Goal: Task Accomplishment & Management: Use online tool/utility

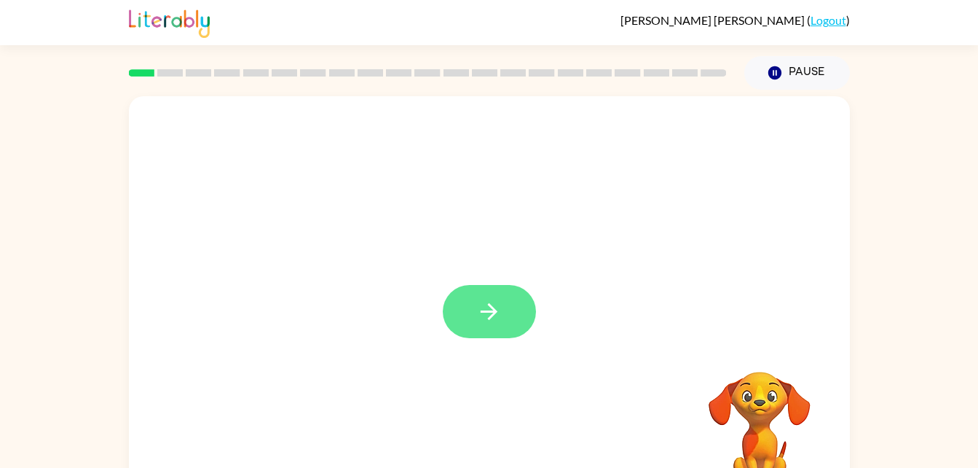
click at [492, 310] on icon "button" at bounding box center [488, 311] width 25 height 25
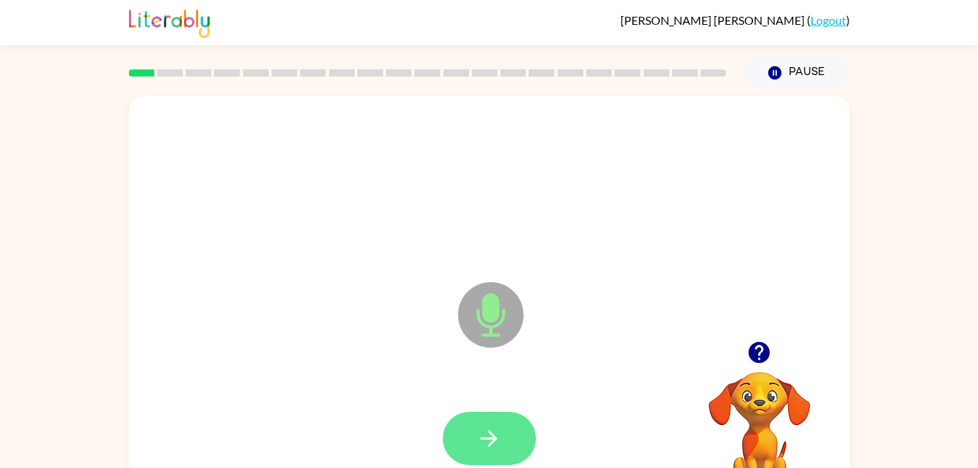
click at [478, 429] on icon "button" at bounding box center [488, 437] width 25 height 25
click at [512, 428] on button "button" at bounding box center [489, 437] width 93 height 53
click at [505, 438] on button "button" at bounding box center [489, 437] width 93 height 53
click at [511, 445] on button "button" at bounding box center [489, 437] width 93 height 53
click at [489, 426] on icon "button" at bounding box center [488, 437] width 25 height 25
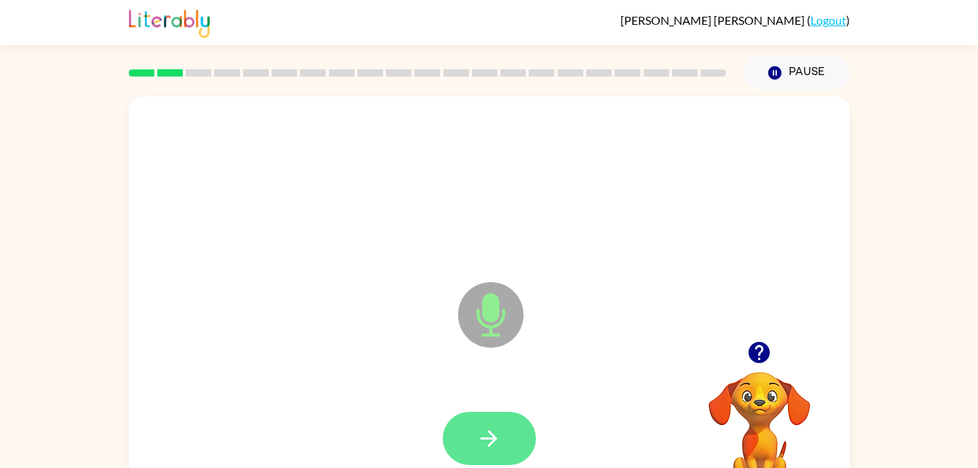
click at [478, 425] on icon "button" at bounding box center [488, 437] width 25 height 25
click at [495, 419] on button "button" at bounding box center [489, 437] width 93 height 53
click at [511, 427] on button "button" at bounding box center [489, 437] width 93 height 53
click at [495, 423] on button "button" at bounding box center [489, 437] width 93 height 53
click at [479, 425] on icon "button" at bounding box center [488, 437] width 25 height 25
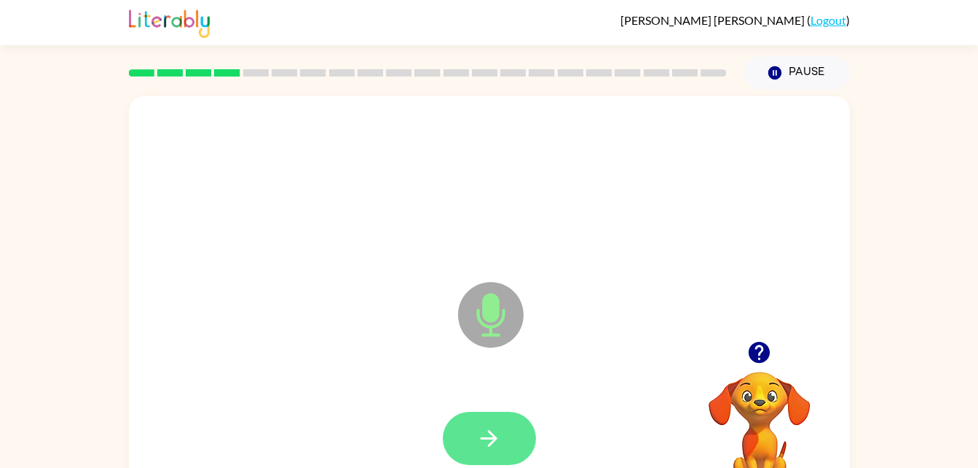
click at [484, 433] on icon "button" at bounding box center [488, 437] width 25 height 25
click at [504, 430] on button "button" at bounding box center [489, 437] width 93 height 53
click at [470, 436] on button "button" at bounding box center [489, 437] width 93 height 53
click at [513, 436] on button "button" at bounding box center [489, 437] width 93 height 53
click at [481, 425] on icon "button" at bounding box center [488, 437] width 25 height 25
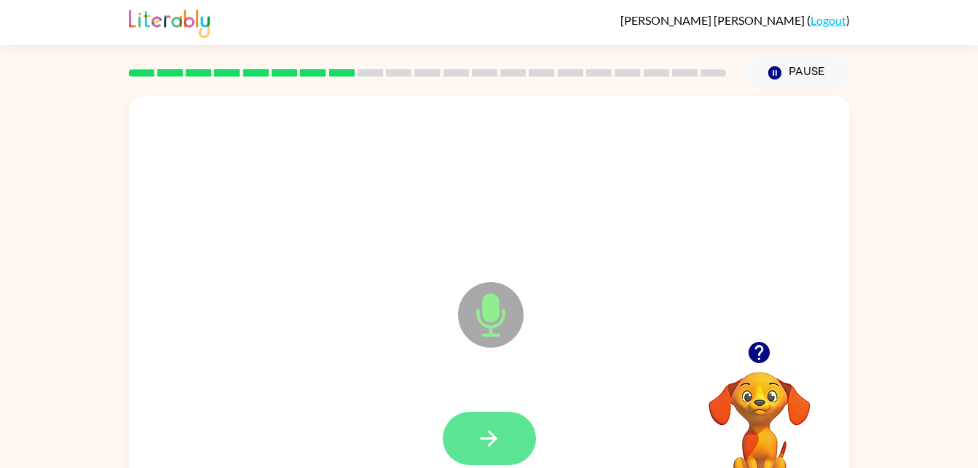
click at [496, 430] on icon "button" at bounding box center [488, 437] width 25 height 25
click at [507, 443] on button "button" at bounding box center [489, 437] width 93 height 53
click at [476, 452] on button "button" at bounding box center [489, 437] width 93 height 53
click at [477, 422] on button "button" at bounding box center [489, 437] width 93 height 53
click at [511, 448] on button "button" at bounding box center [489, 437] width 93 height 53
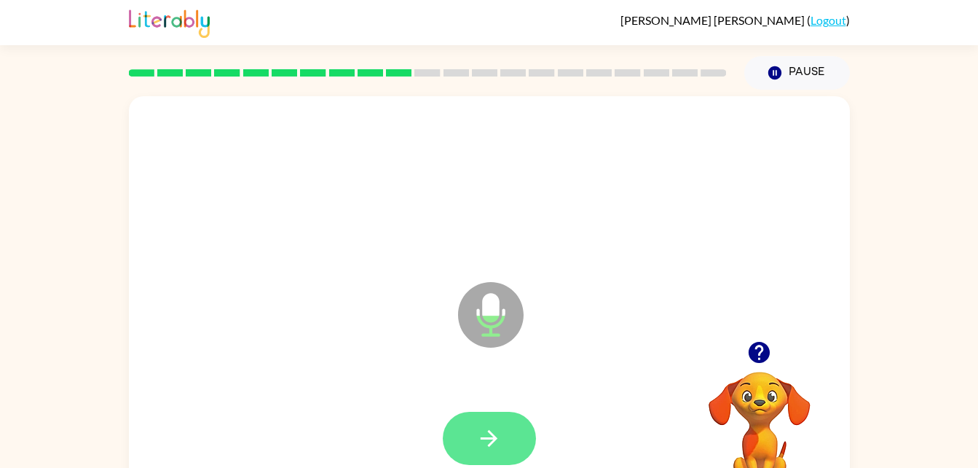
click at [510, 433] on button "button" at bounding box center [489, 437] width 93 height 53
click at [497, 426] on icon "button" at bounding box center [488, 437] width 25 height 25
click at [514, 427] on button "button" at bounding box center [489, 437] width 93 height 53
click at [494, 456] on button "button" at bounding box center [489, 437] width 93 height 53
click at [516, 442] on button "button" at bounding box center [489, 437] width 93 height 53
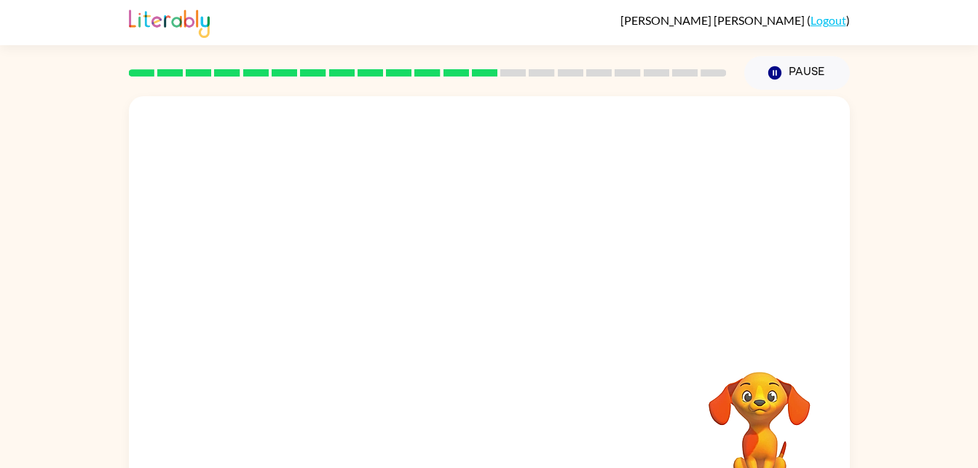
click at [763, 402] on video "Your browser must support playing .mp4 files to use Literably. Please try using…" at bounding box center [760, 422] width 146 height 146
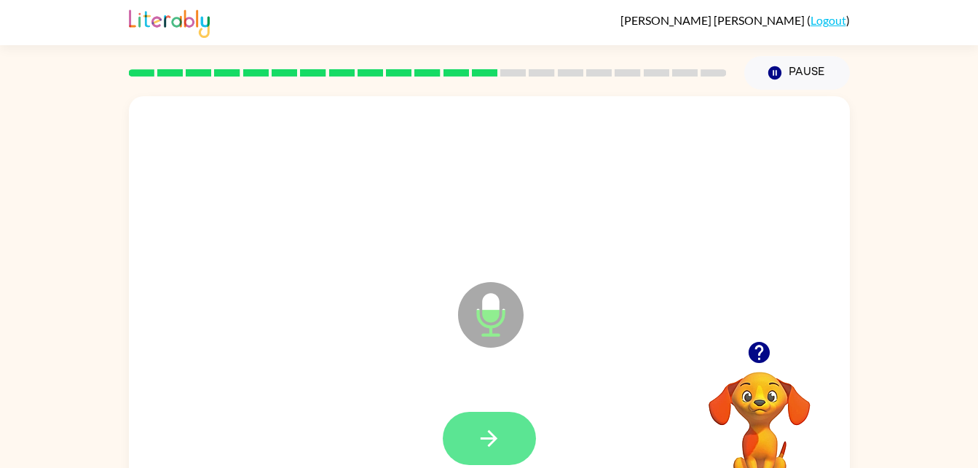
click at [500, 436] on icon "button" at bounding box center [488, 437] width 25 height 25
click at [514, 430] on button "button" at bounding box center [489, 437] width 93 height 53
click at [501, 435] on icon "button" at bounding box center [488, 437] width 25 height 25
click at [503, 462] on button "button" at bounding box center [489, 437] width 93 height 53
click at [508, 445] on button "button" at bounding box center [489, 437] width 93 height 53
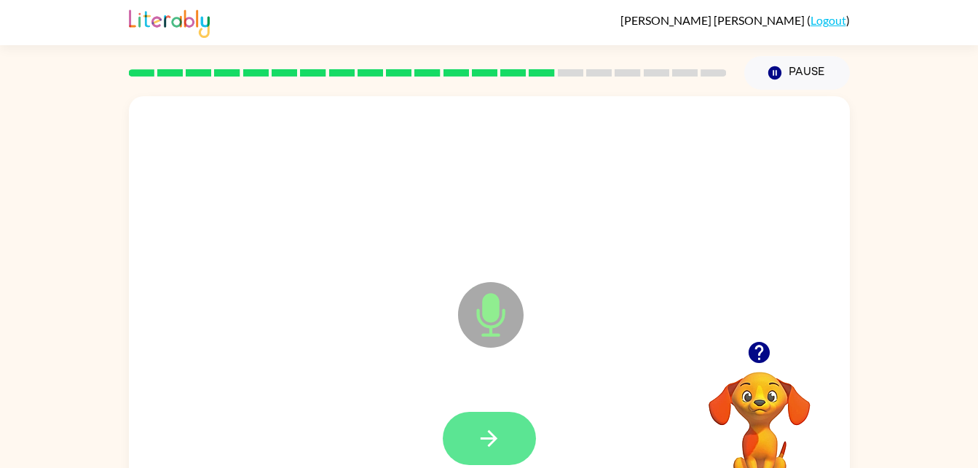
click at [523, 430] on button "button" at bounding box center [489, 437] width 93 height 53
click at [525, 427] on button "button" at bounding box center [489, 437] width 93 height 53
click at [521, 460] on button "button" at bounding box center [489, 437] width 93 height 53
click at [505, 436] on button "button" at bounding box center [489, 437] width 93 height 53
click at [505, 429] on button "button" at bounding box center [489, 437] width 93 height 53
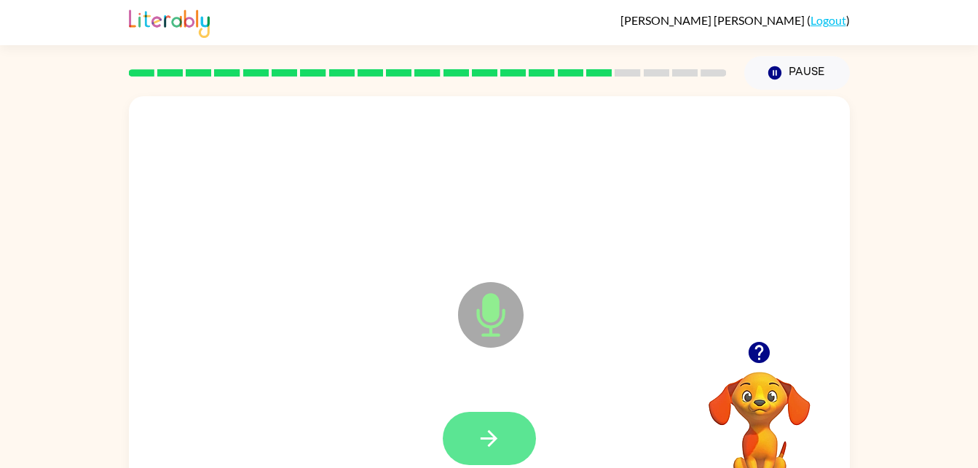
click at [510, 444] on button "button" at bounding box center [489, 437] width 93 height 53
click at [492, 442] on icon "button" at bounding box center [489, 438] width 17 height 17
click at [473, 429] on button "button" at bounding box center [489, 437] width 93 height 53
click at [503, 449] on button "button" at bounding box center [489, 437] width 93 height 53
click at [532, 430] on button "button" at bounding box center [489, 437] width 93 height 53
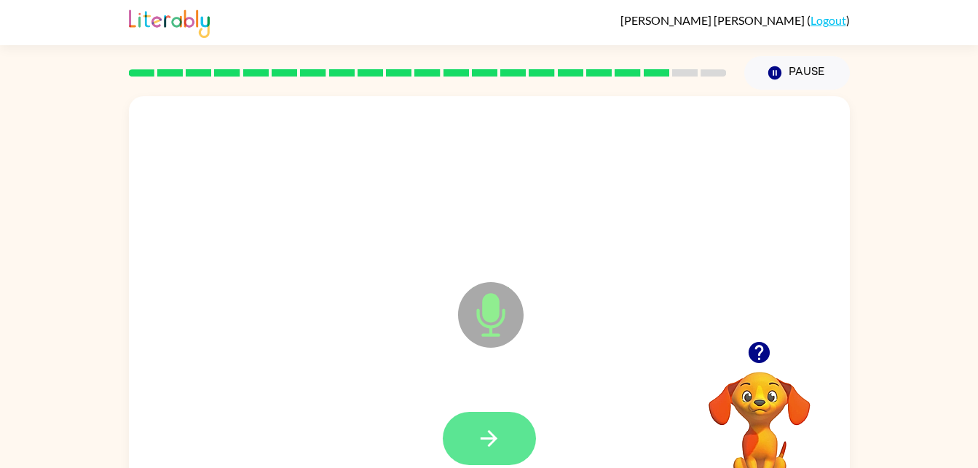
click at [499, 446] on icon "button" at bounding box center [488, 437] width 25 height 25
click at [500, 442] on icon "button" at bounding box center [488, 437] width 25 height 25
click at [495, 434] on icon "button" at bounding box center [488, 437] width 25 height 25
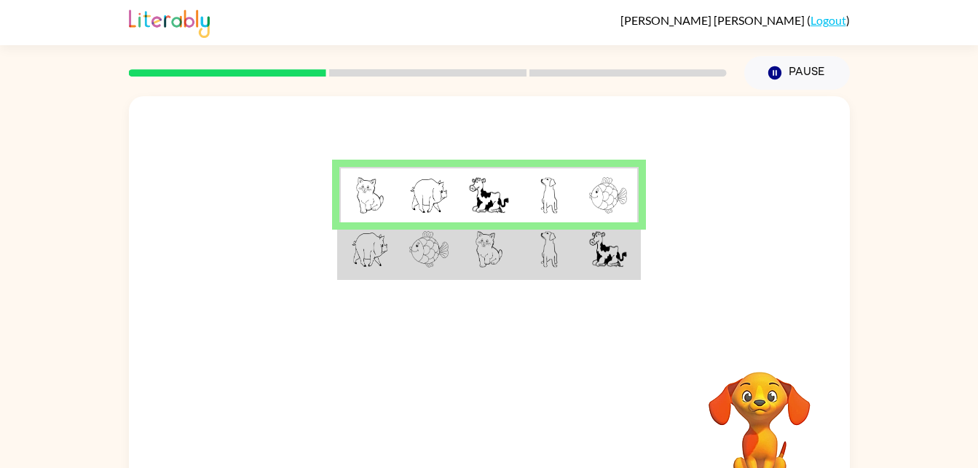
click at [589, 265] on img at bounding box center [608, 249] width 38 height 36
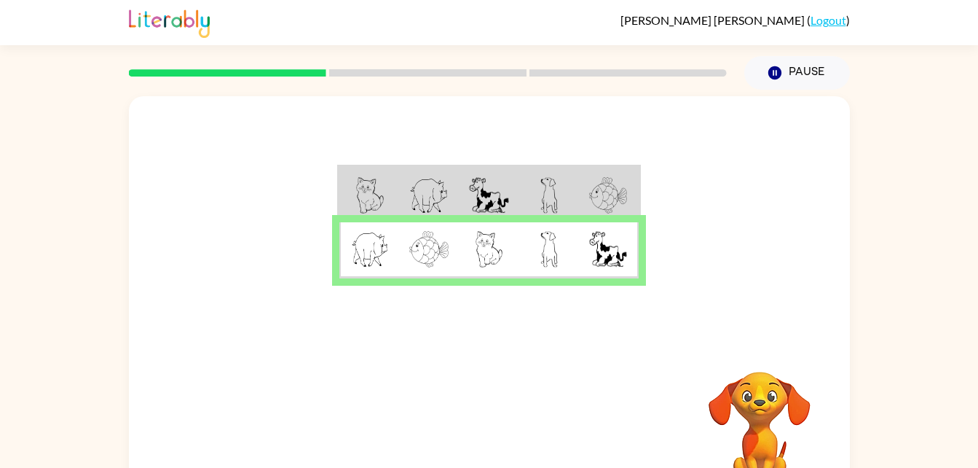
click at [611, 257] on img at bounding box center [608, 249] width 38 height 36
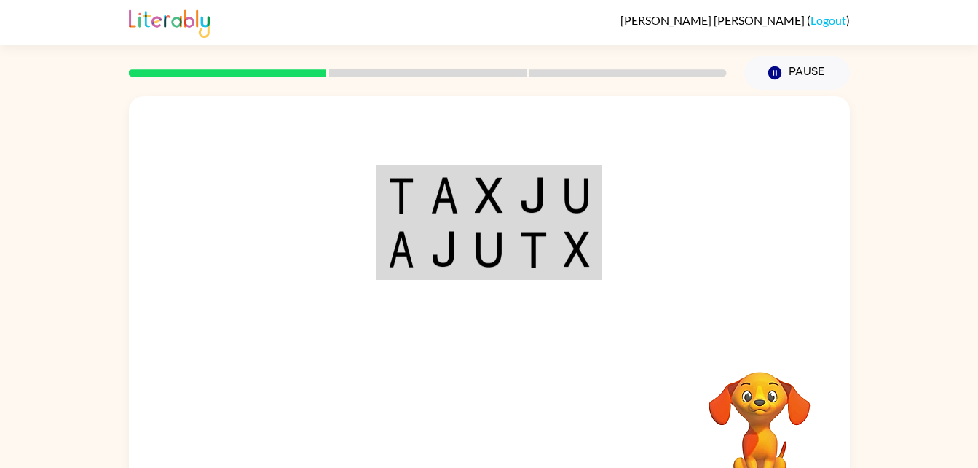
click at [414, 206] on td at bounding box center [400, 195] width 44 height 56
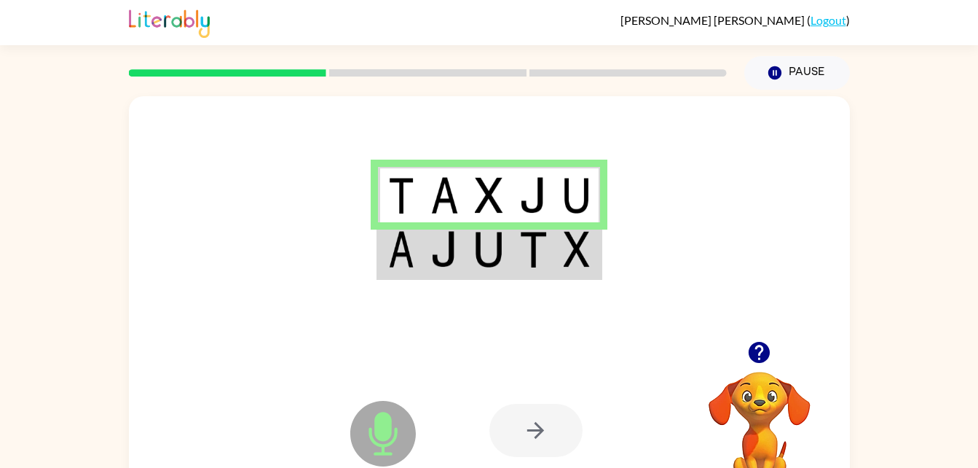
click at [529, 427] on div at bounding box center [535, 429] width 93 height 53
click at [561, 248] on td at bounding box center [578, 250] width 44 height 56
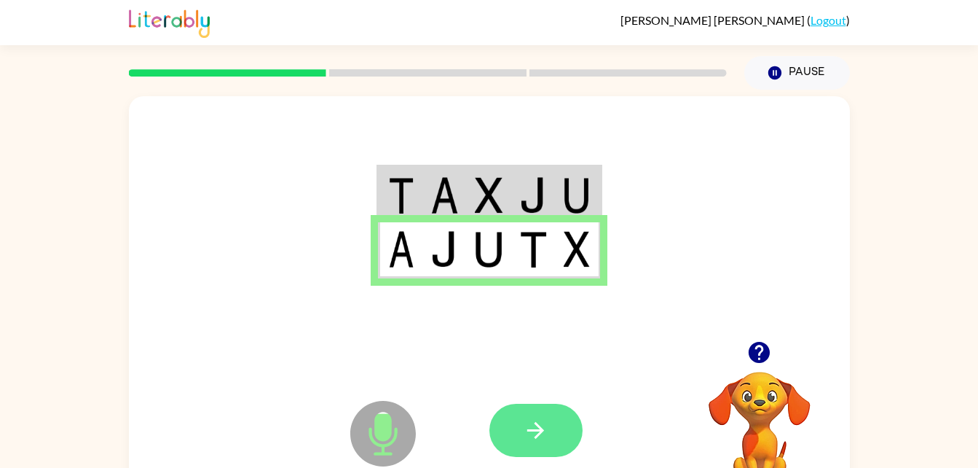
click at [563, 442] on button "button" at bounding box center [535, 429] width 93 height 53
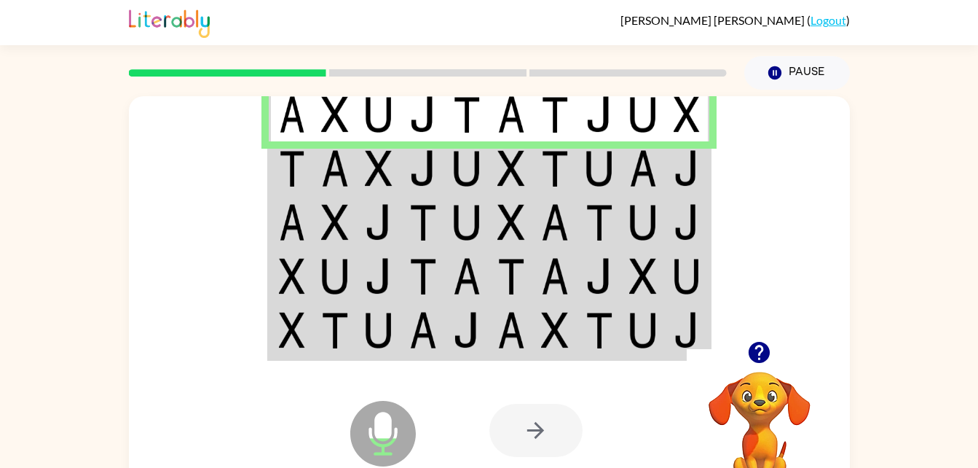
click at [521, 158] on img at bounding box center [511, 168] width 28 height 36
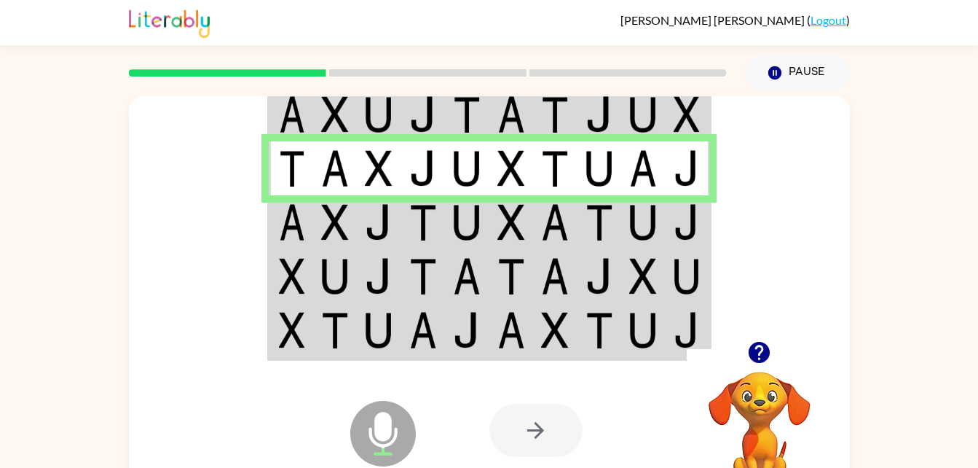
click at [667, 221] on td at bounding box center [688, 222] width 44 height 54
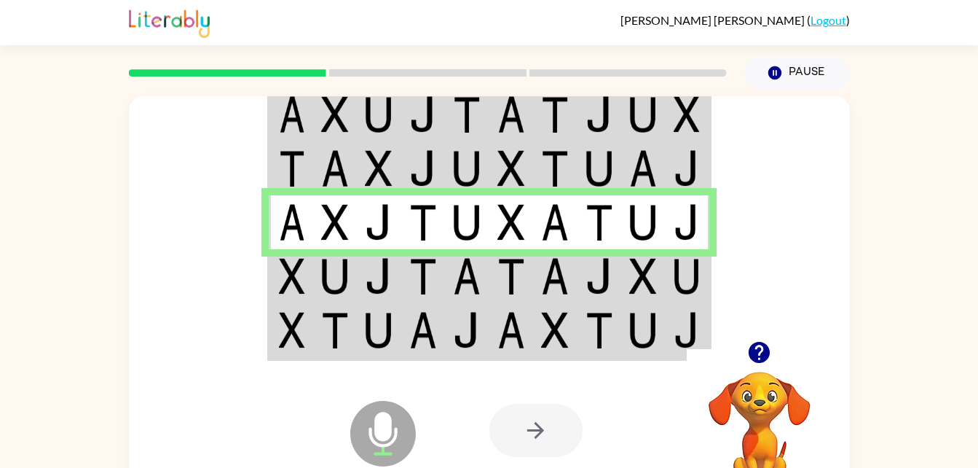
click at [516, 291] on img at bounding box center [511, 276] width 28 height 36
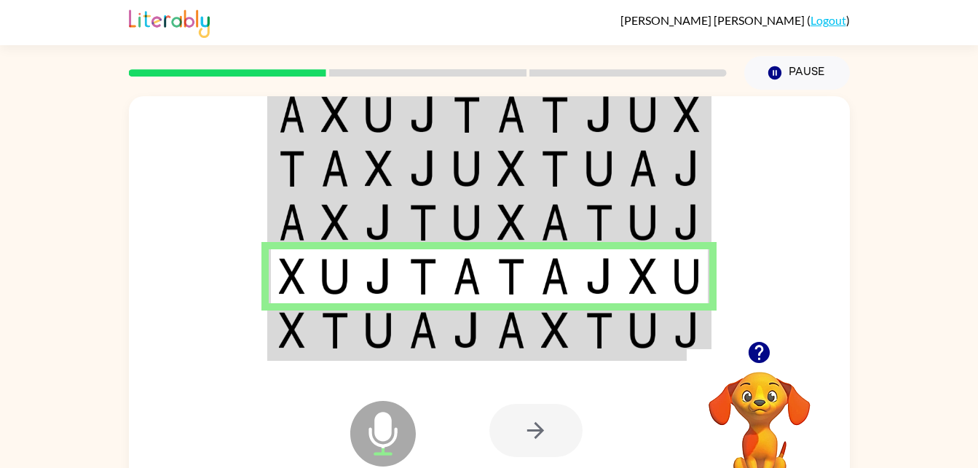
click at [572, 336] on td at bounding box center [555, 331] width 44 height 56
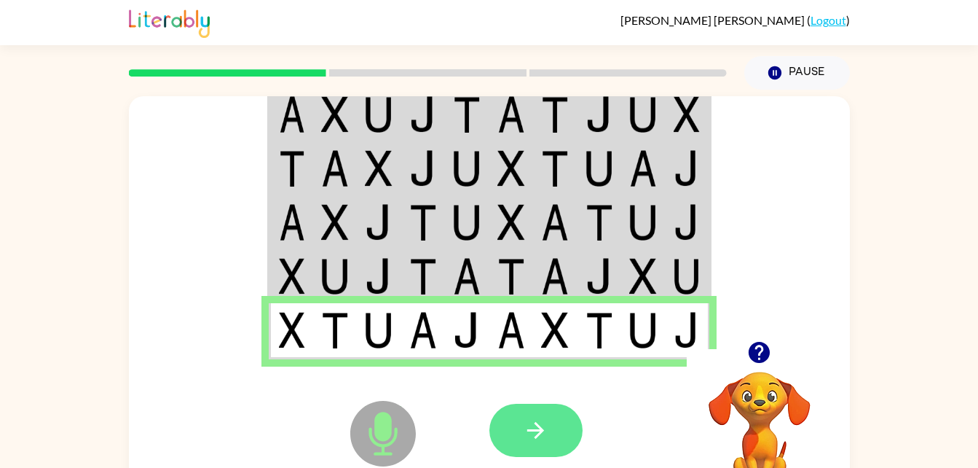
click at [534, 438] on icon "button" at bounding box center [535, 429] width 25 height 25
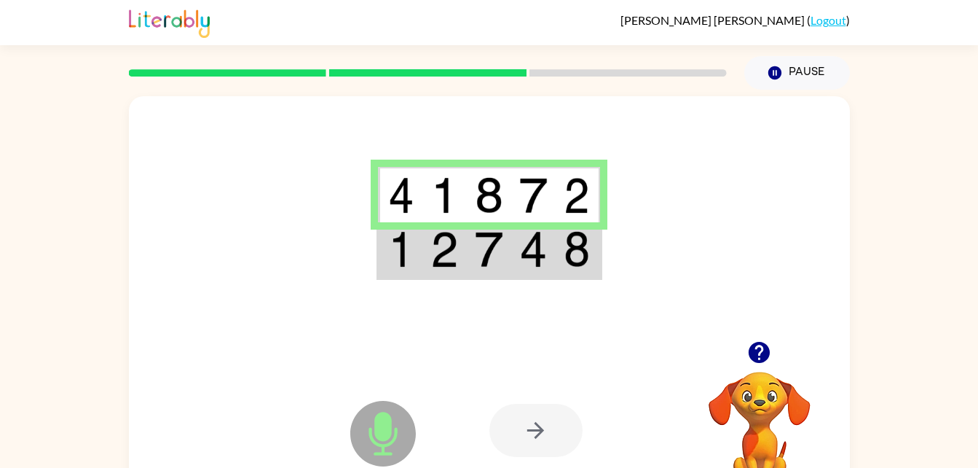
click at [543, 250] on img at bounding box center [533, 249] width 28 height 36
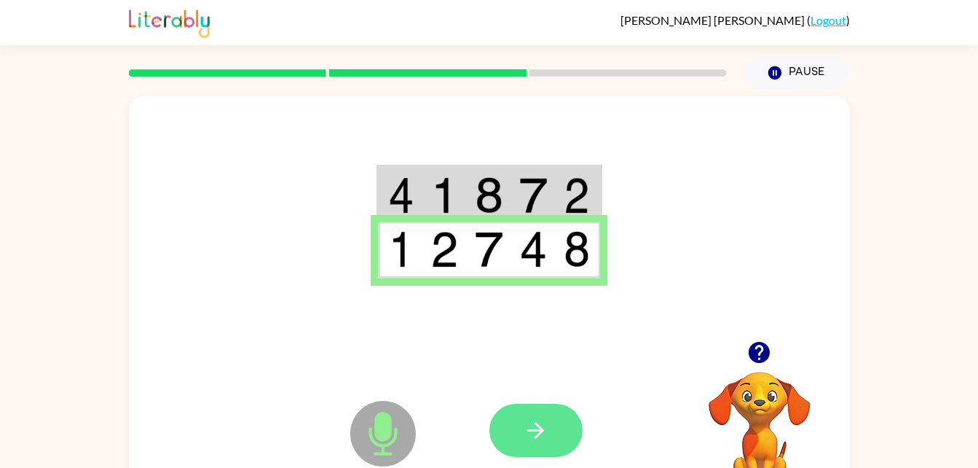
click at [564, 430] on button "button" at bounding box center [535, 429] width 93 height 53
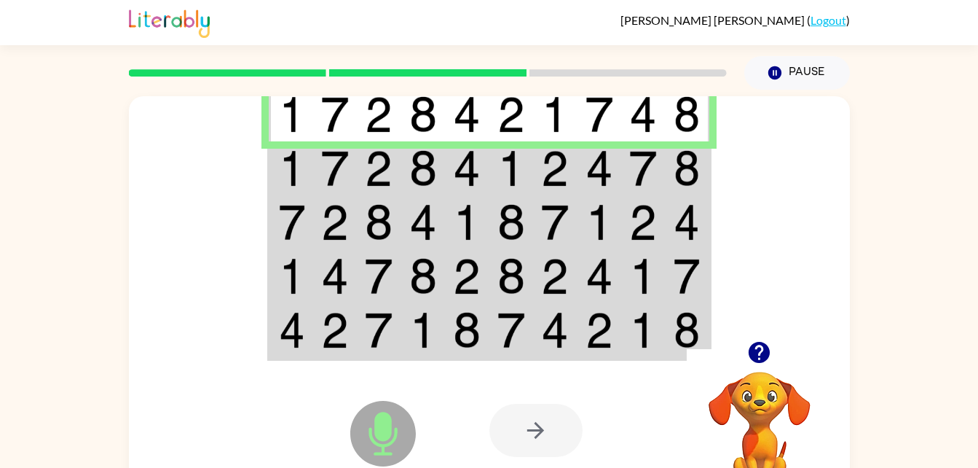
click at [655, 175] on img at bounding box center [643, 168] width 28 height 36
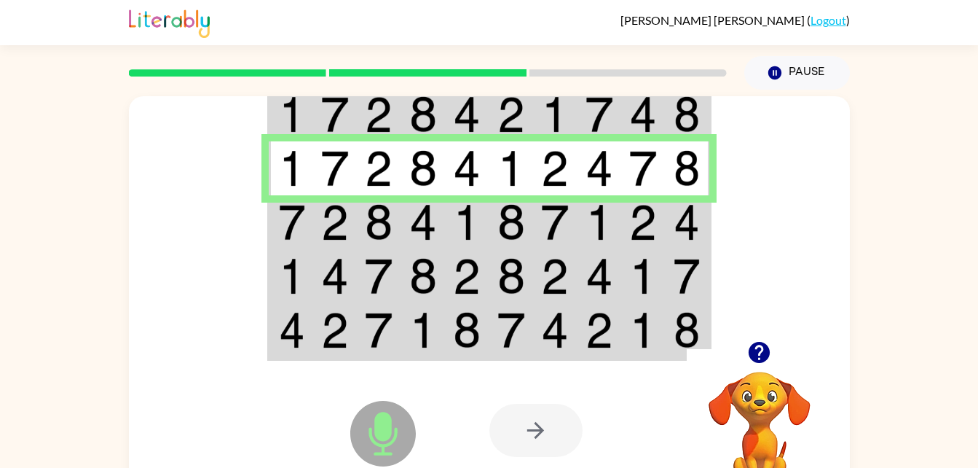
click at [694, 222] on img at bounding box center [687, 222] width 26 height 36
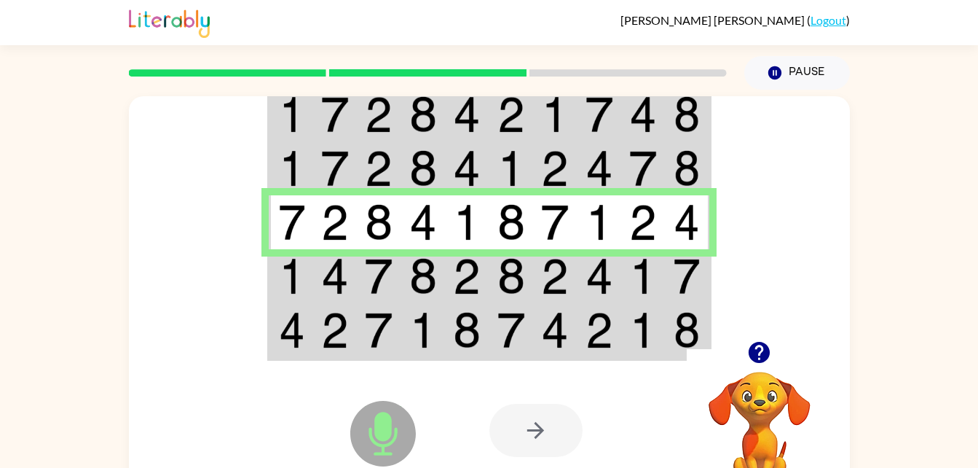
click at [693, 300] on td at bounding box center [688, 276] width 44 height 54
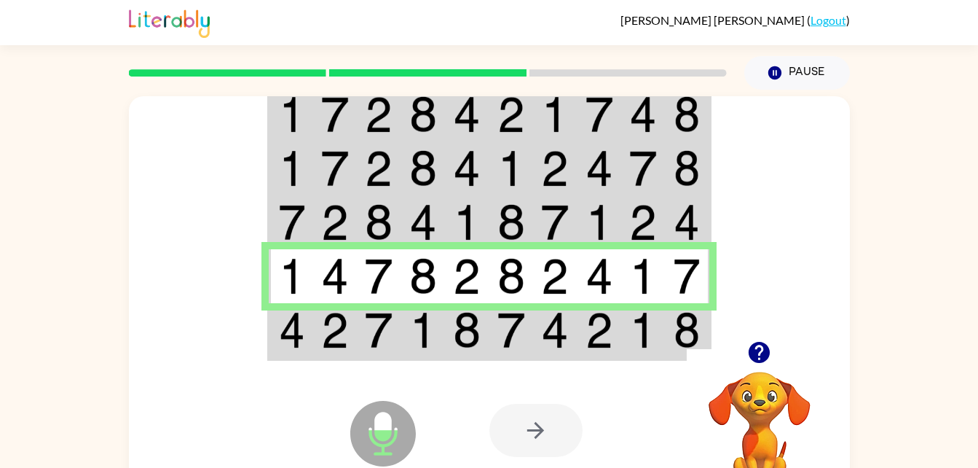
click at [444, 324] on td at bounding box center [423, 331] width 44 height 56
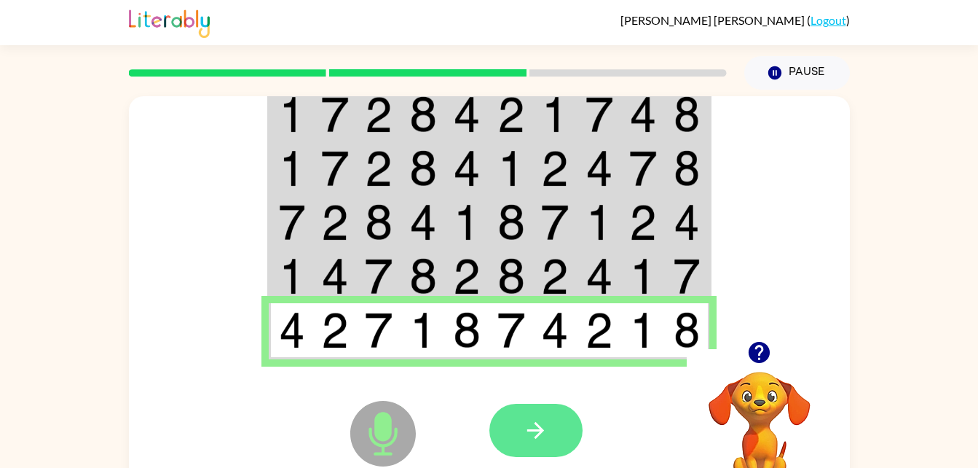
click at [538, 430] on icon "button" at bounding box center [535, 430] width 17 height 17
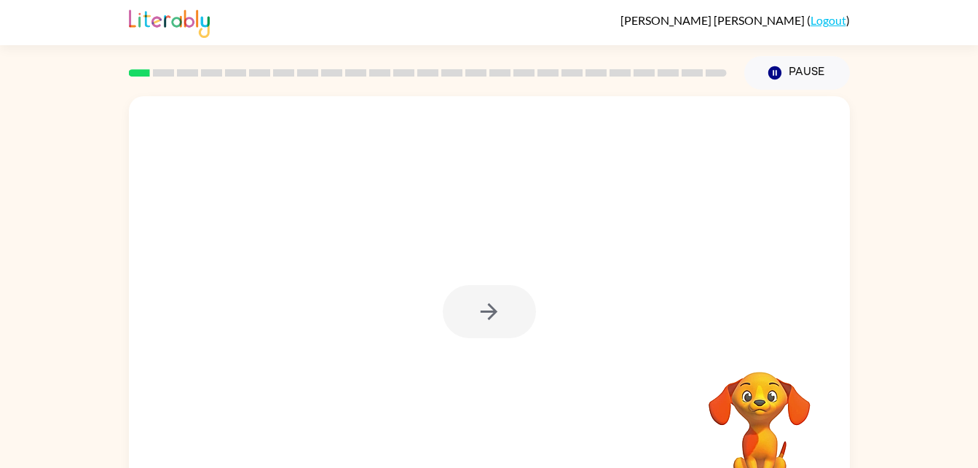
click at [937, 110] on div "Your browser must support playing .mp4 files to use Literably. Please try using…" at bounding box center [489, 301] width 978 height 422
click at [524, 336] on div at bounding box center [489, 311] width 93 height 53
click at [514, 294] on button "button" at bounding box center [489, 311] width 93 height 53
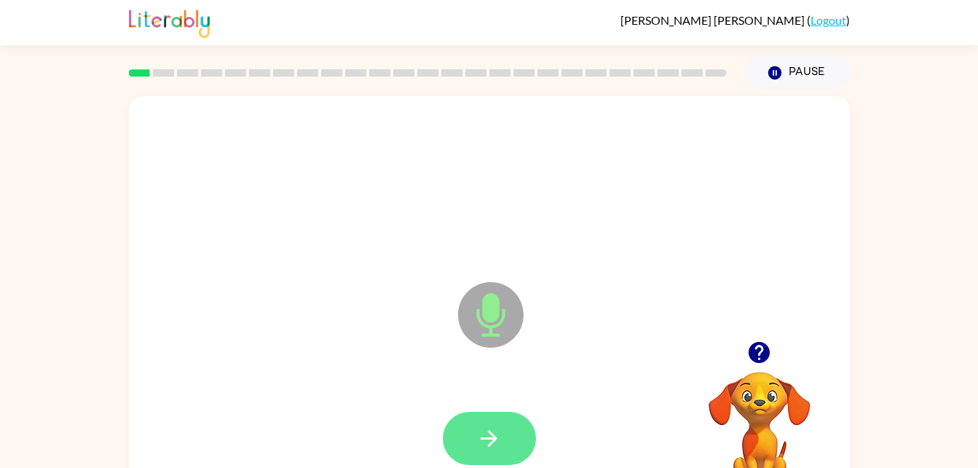
click at [500, 417] on button "button" at bounding box center [489, 437] width 93 height 53
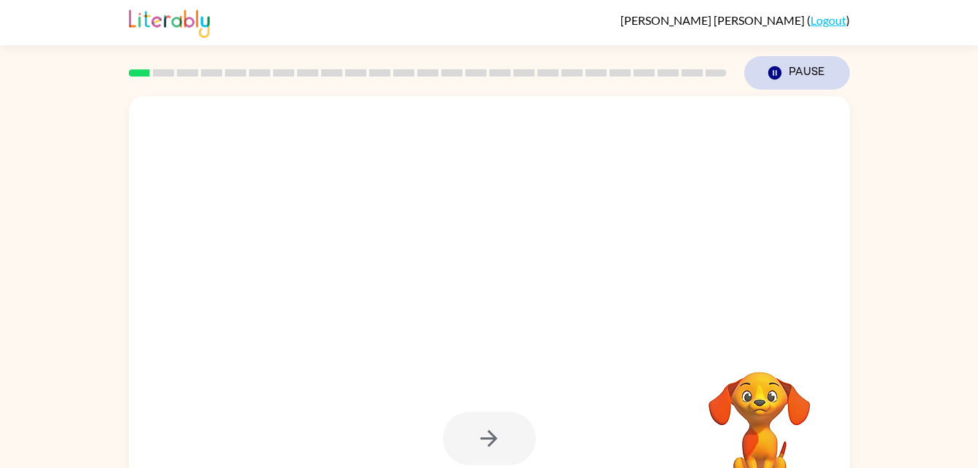
click at [781, 68] on icon "Pause" at bounding box center [775, 73] width 16 height 16
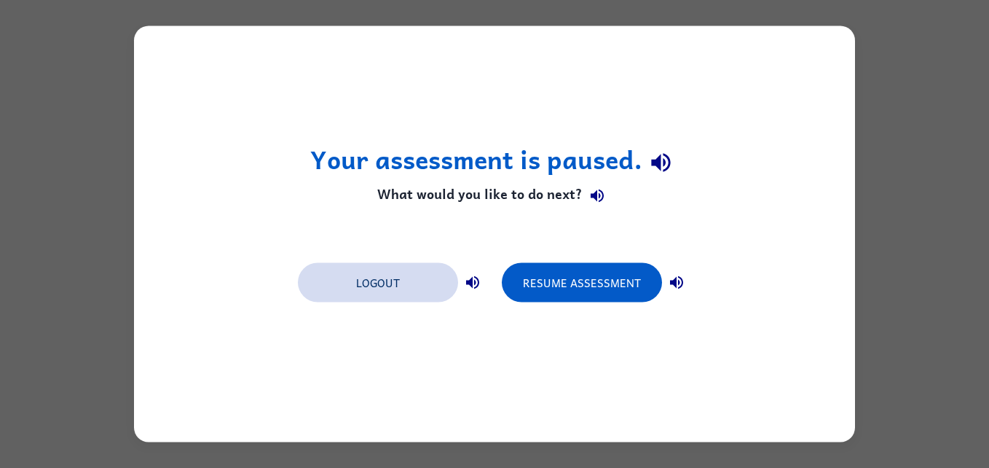
click at [395, 280] on button "Logout" at bounding box center [378, 282] width 160 height 39
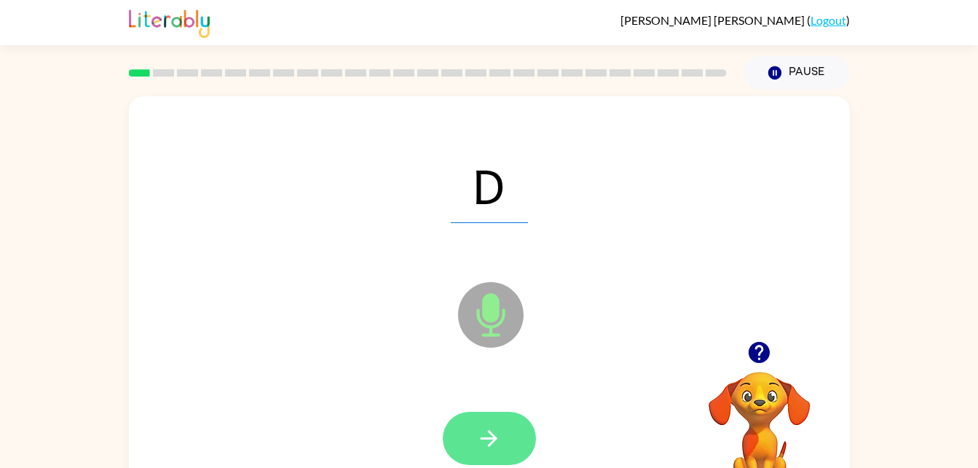
click at [507, 445] on button "button" at bounding box center [489, 437] width 93 height 53
click at [497, 442] on icon "button" at bounding box center [488, 437] width 25 height 25
click at [508, 437] on button "button" at bounding box center [489, 437] width 93 height 53
click at [498, 429] on icon "button" at bounding box center [488, 437] width 25 height 25
click at [507, 450] on button "button" at bounding box center [489, 437] width 93 height 53
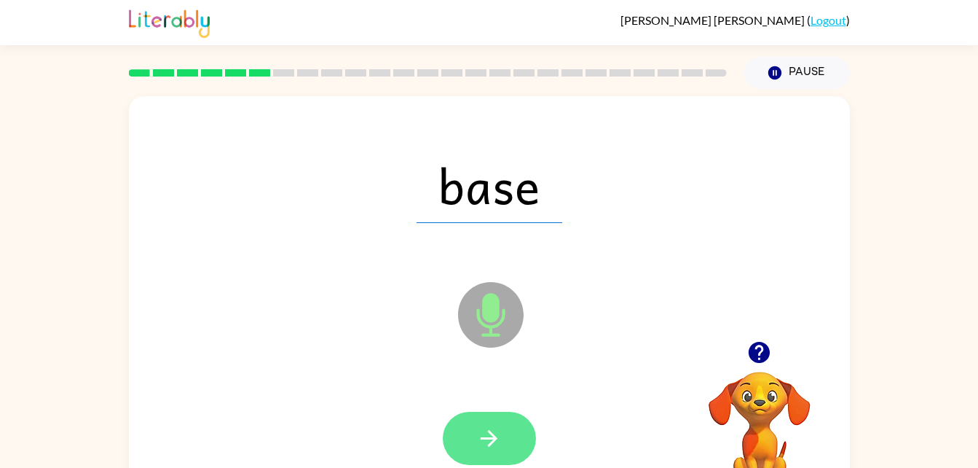
click at [484, 414] on button "button" at bounding box center [489, 437] width 93 height 53
click at [510, 430] on button "button" at bounding box center [489, 437] width 93 height 53
click at [497, 440] on icon "button" at bounding box center [488, 437] width 25 height 25
click at [520, 424] on button "button" at bounding box center [489, 437] width 93 height 53
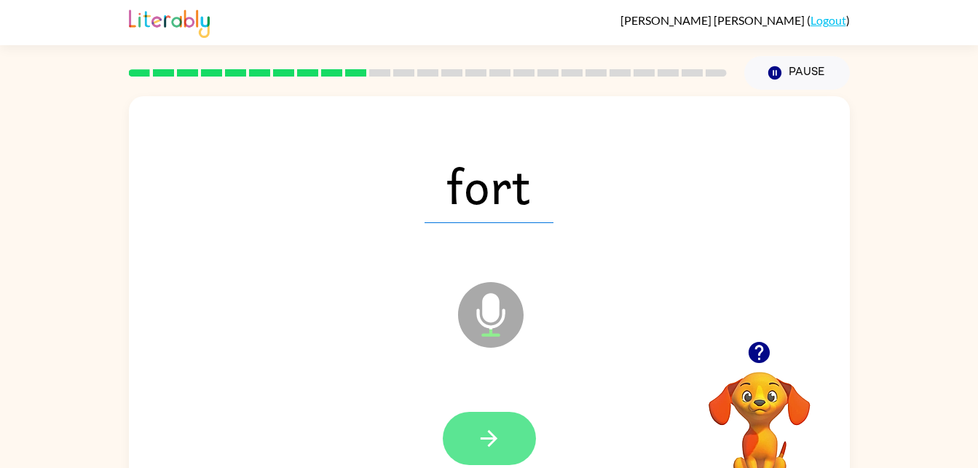
click at [498, 448] on icon "button" at bounding box center [488, 437] width 25 height 25
click at [491, 419] on button "button" at bounding box center [489, 437] width 93 height 53
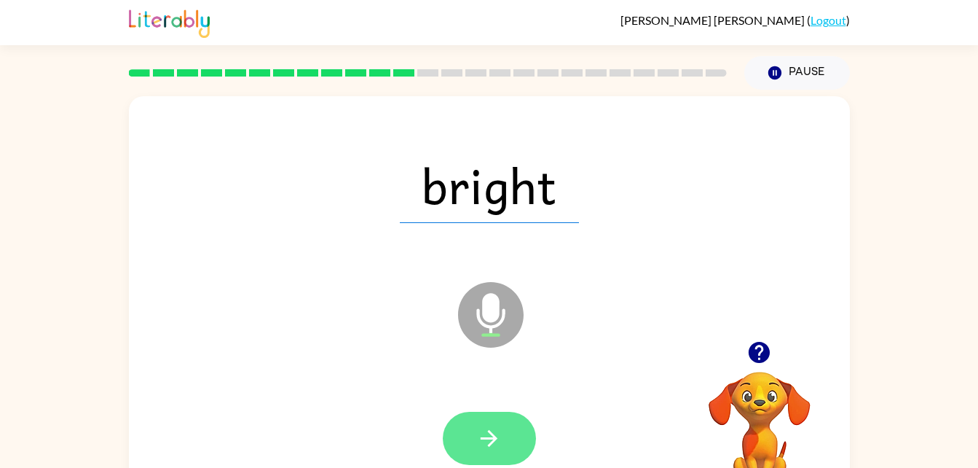
click at [505, 438] on button "button" at bounding box center [489, 437] width 93 height 53
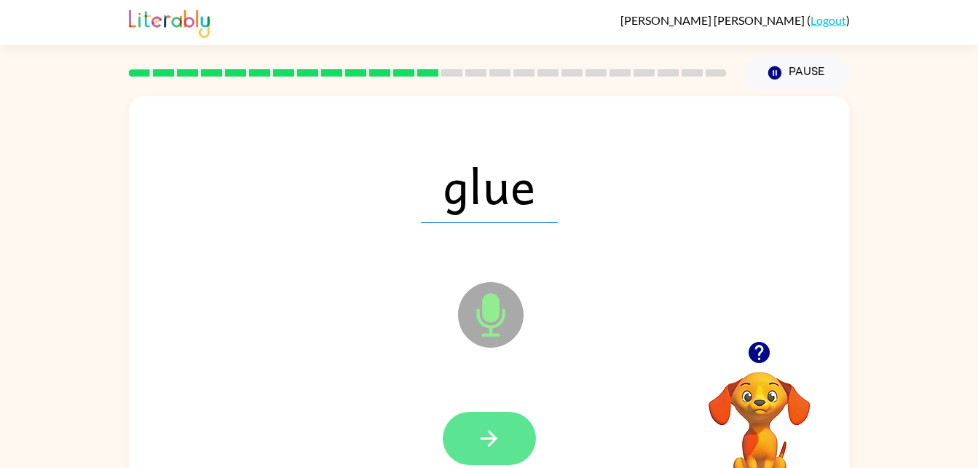
click at [501, 421] on button "button" at bounding box center [489, 437] width 93 height 53
click at [510, 429] on button "button" at bounding box center [489, 437] width 93 height 53
click at [521, 436] on button "button" at bounding box center [489, 437] width 93 height 53
click at [506, 430] on button "button" at bounding box center [489, 437] width 93 height 53
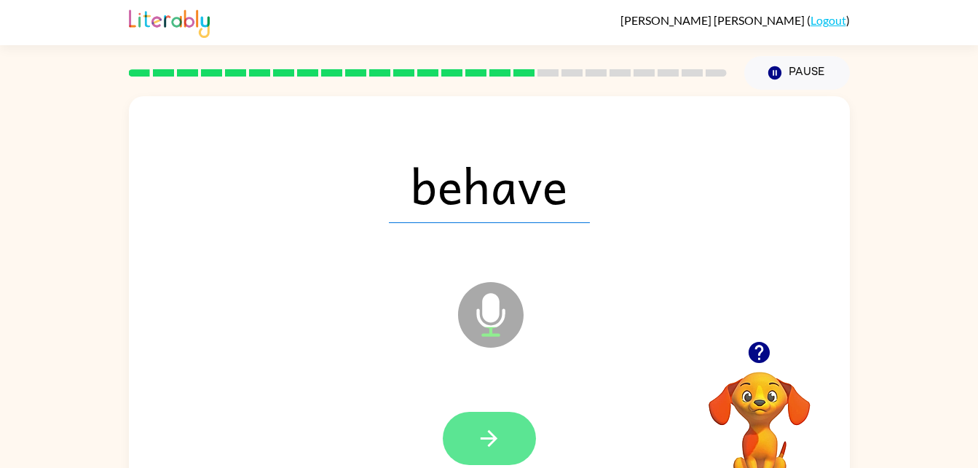
click at [500, 432] on icon "button" at bounding box center [488, 437] width 25 height 25
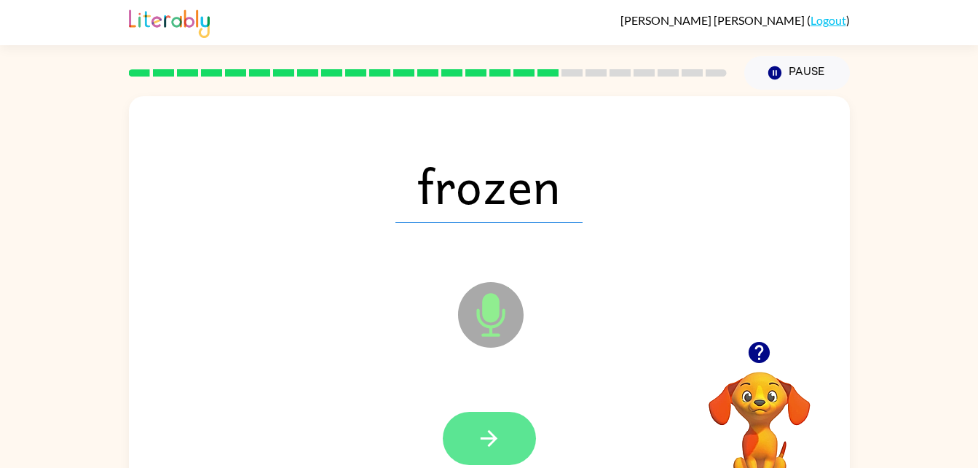
click at [517, 448] on button "button" at bounding box center [489, 437] width 93 height 53
click at [496, 427] on icon "button" at bounding box center [488, 437] width 25 height 25
click at [503, 433] on button "button" at bounding box center [489, 437] width 93 height 53
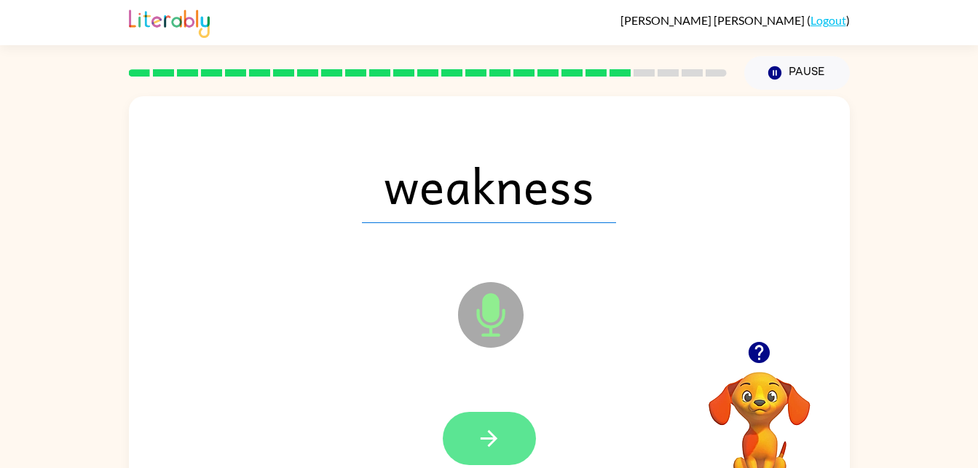
click at [492, 431] on icon "button" at bounding box center [488, 437] width 25 height 25
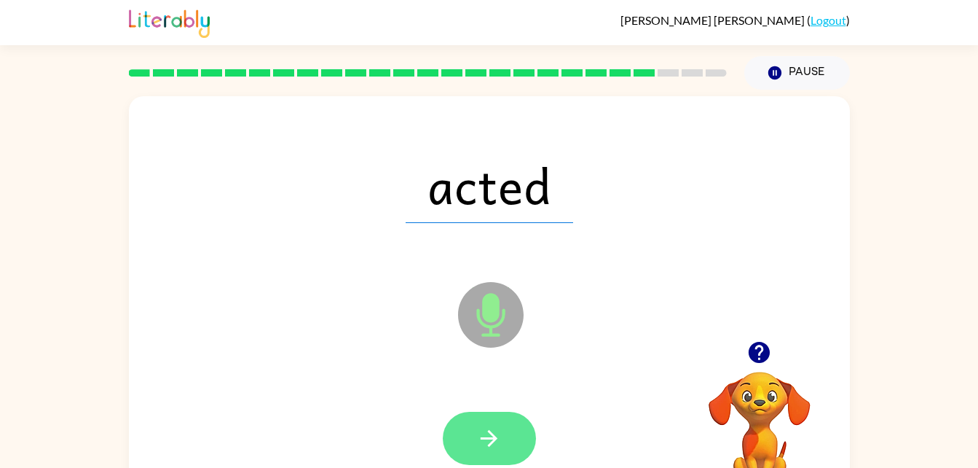
click at [480, 444] on icon "button" at bounding box center [488, 437] width 25 height 25
click at [495, 440] on icon "button" at bounding box center [489, 438] width 17 height 17
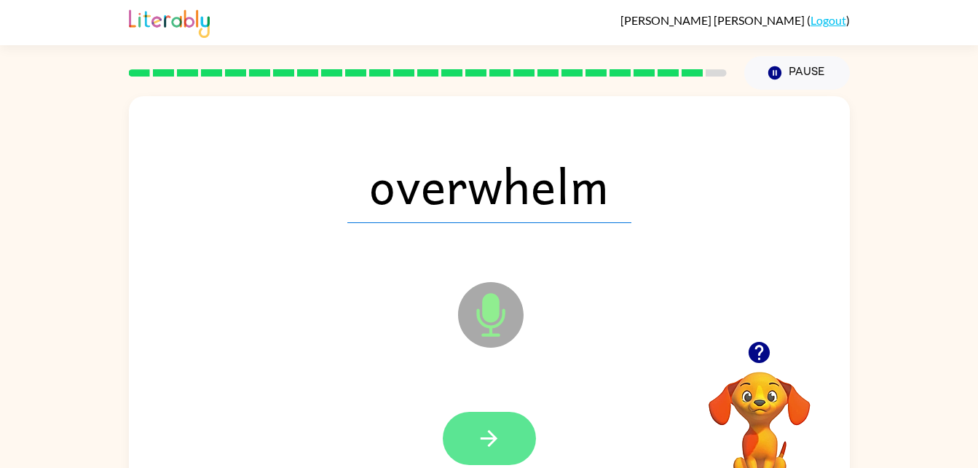
click at [484, 433] on icon "button" at bounding box center [488, 437] width 25 height 25
